Goal: Information Seeking & Learning: Compare options

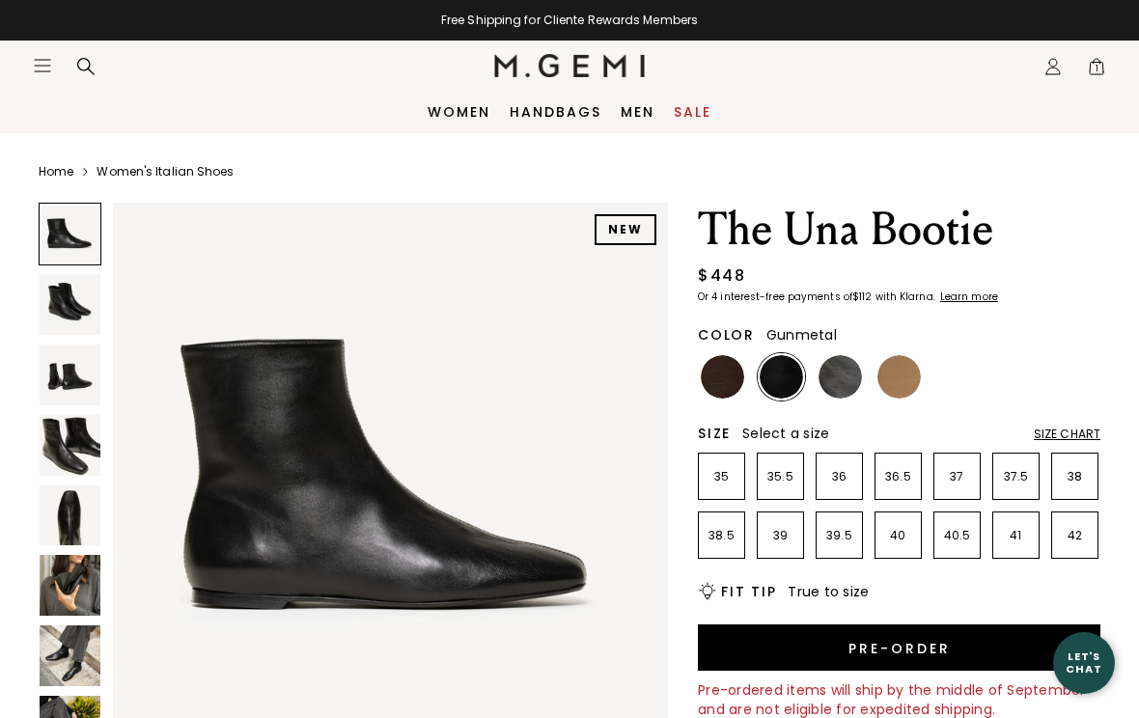
click at [834, 374] on img at bounding box center [840, 376] width 43 height 43
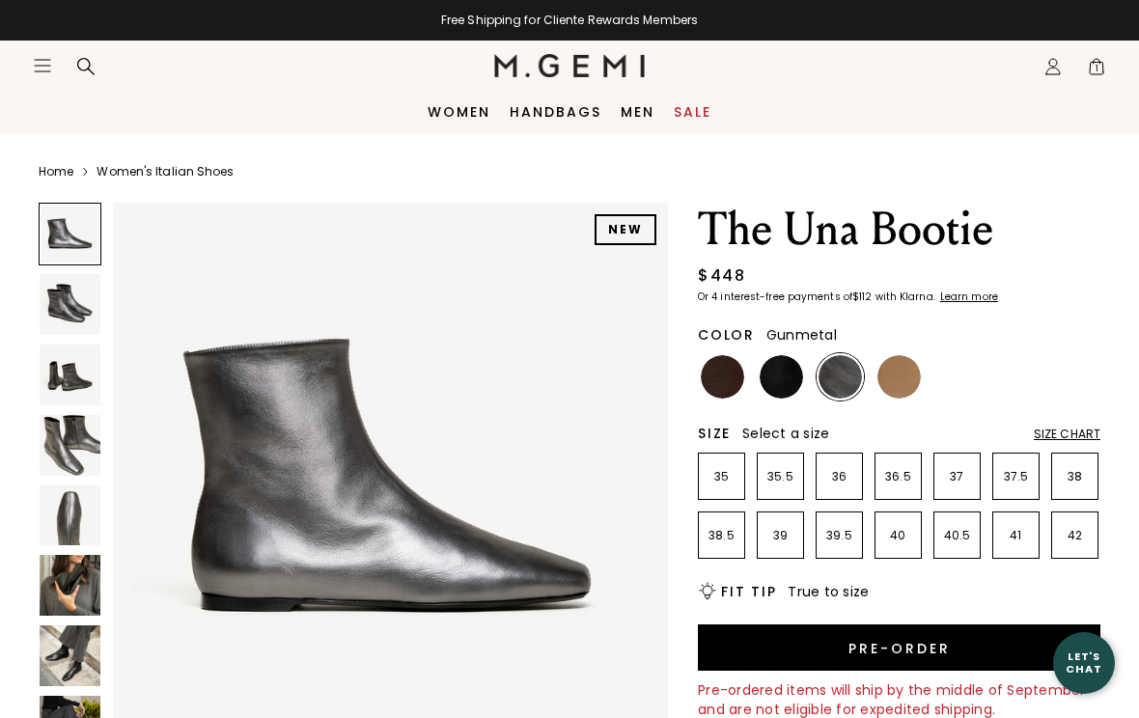
click at [779, 373] on img at bounding box center [781, 376] width 43 height 43
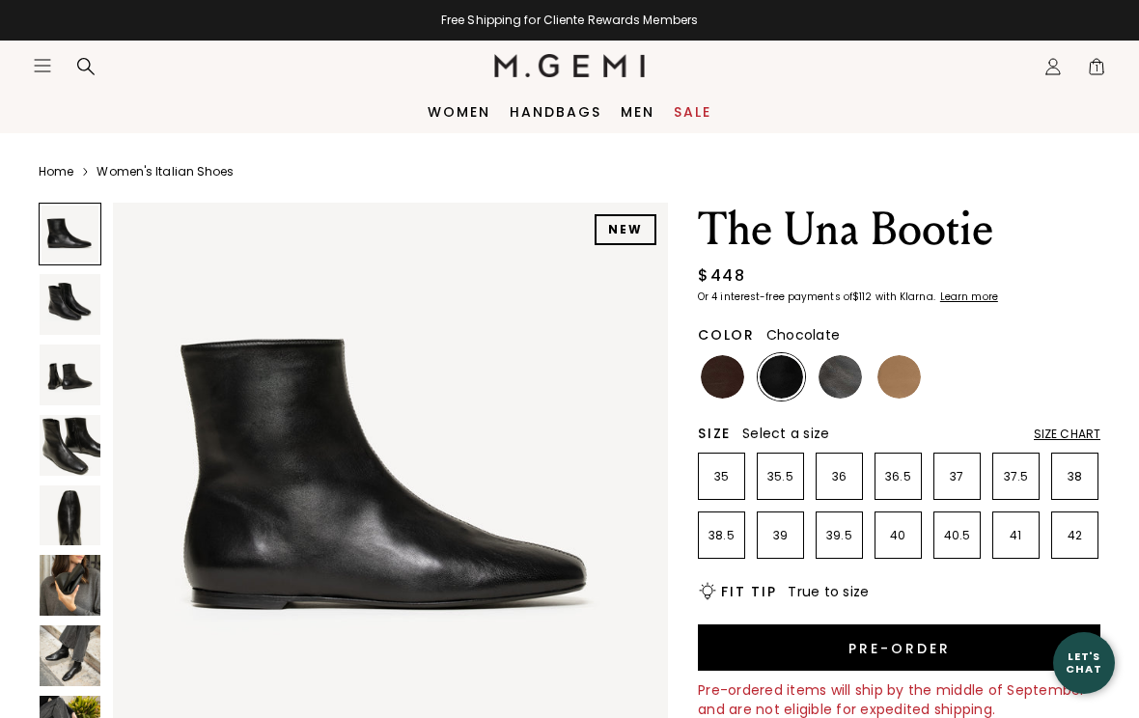
click at [708, 374] on img at bounding box center [722, 376] width 43 height 43
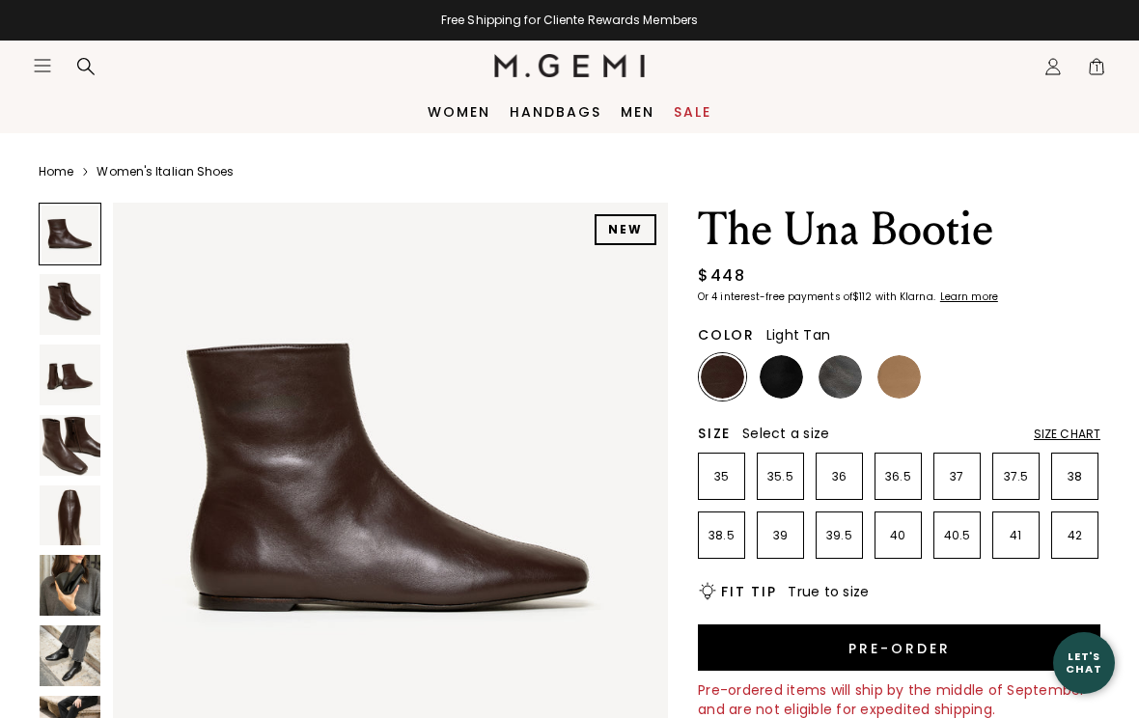
click at [902, 369] on img at bounding box center [899, 376] width 43 height 43
